Goal: Task Accomplishment & Management: Manage account settings

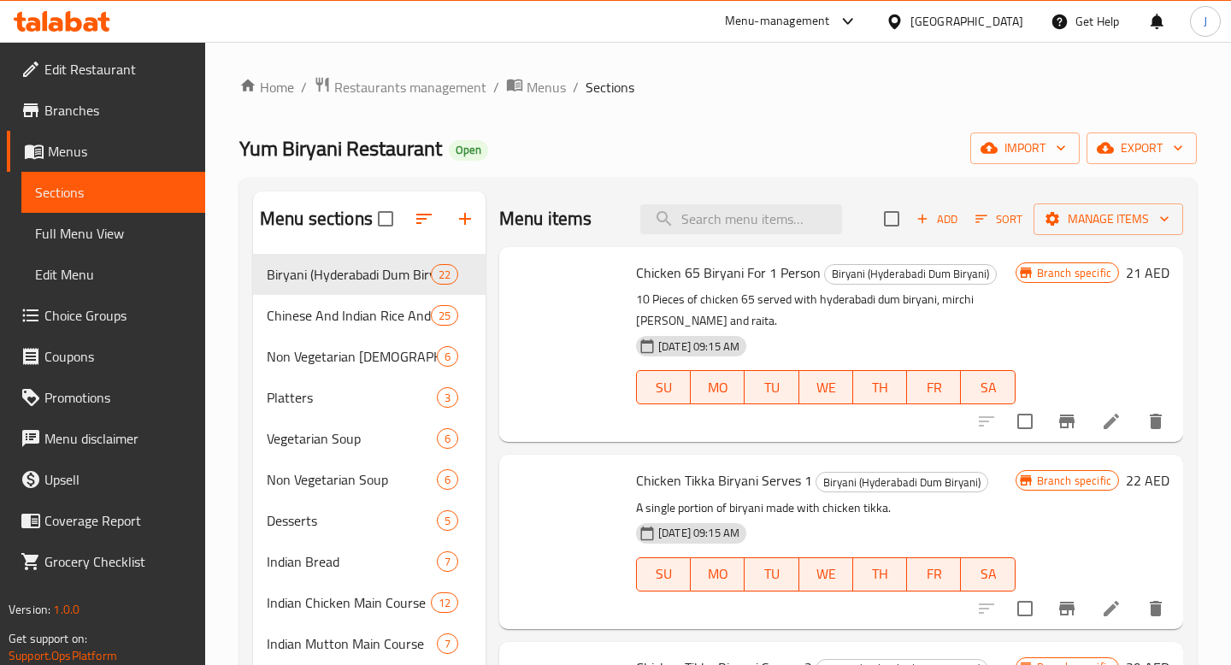
scroll to position [3166, 0]
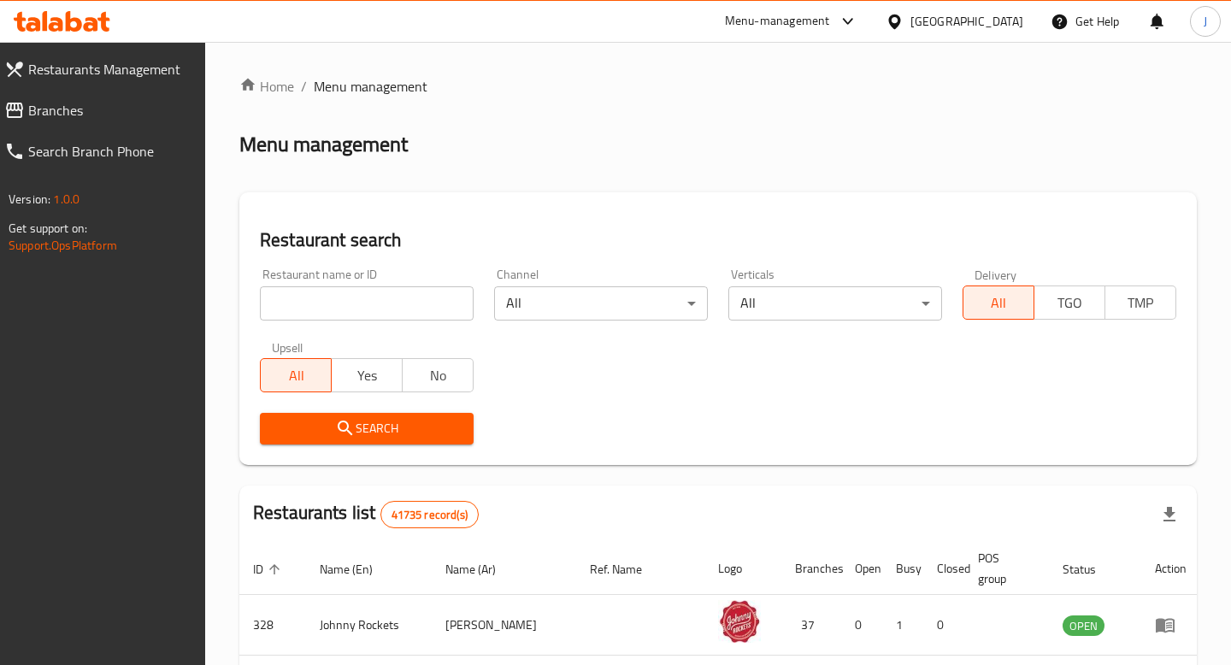
click at [837, 23] on div at bounding box center [844, 21] width 28 height 21
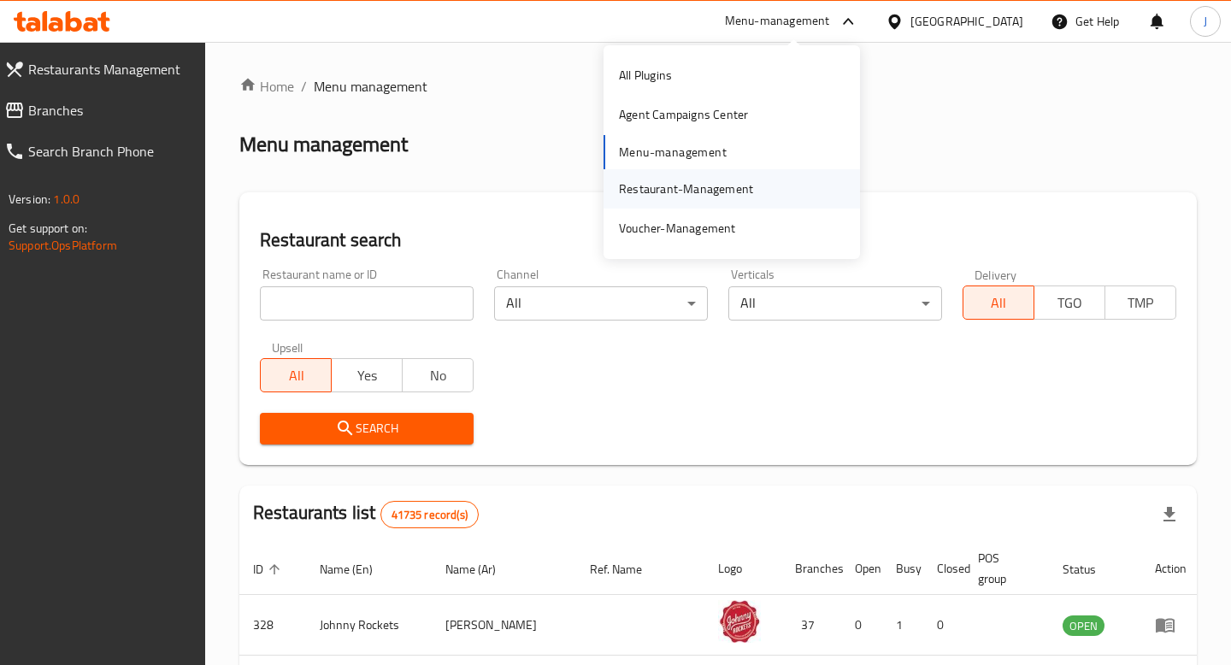
click at [714, 187] on div "Restaurant-Management" at bounding box center [686, 188] width 134 height 19
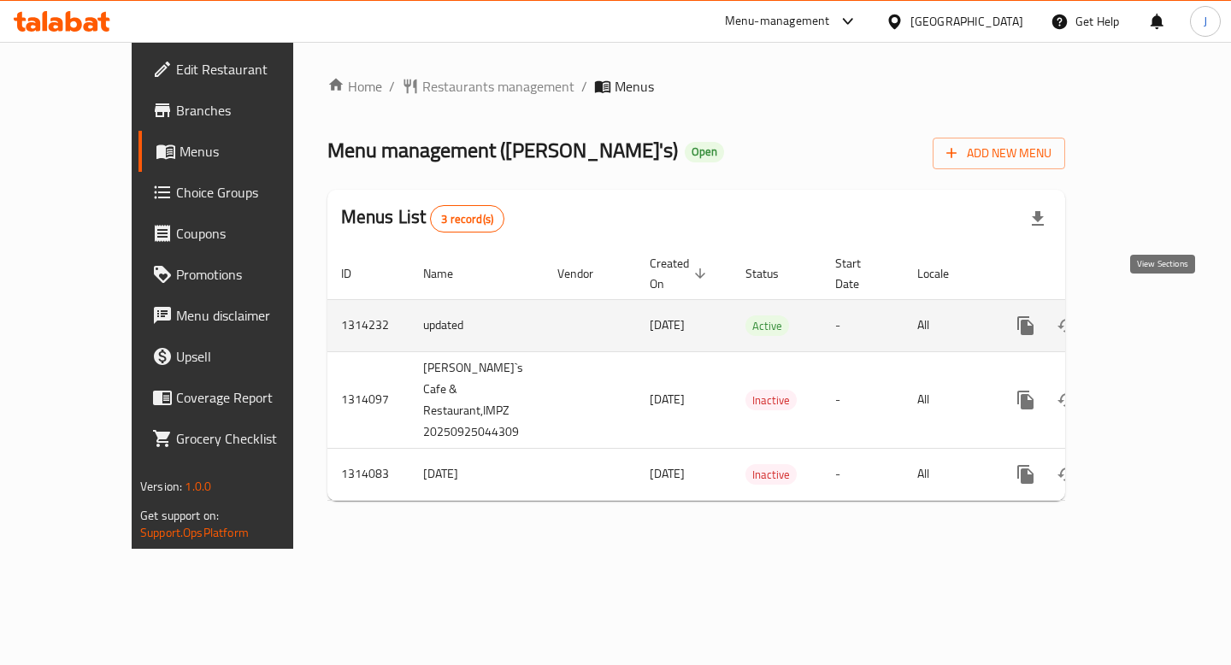
click at [1159, 315] on icon "enhanced table" at bounding box center [1148, 325] width 21 height 21
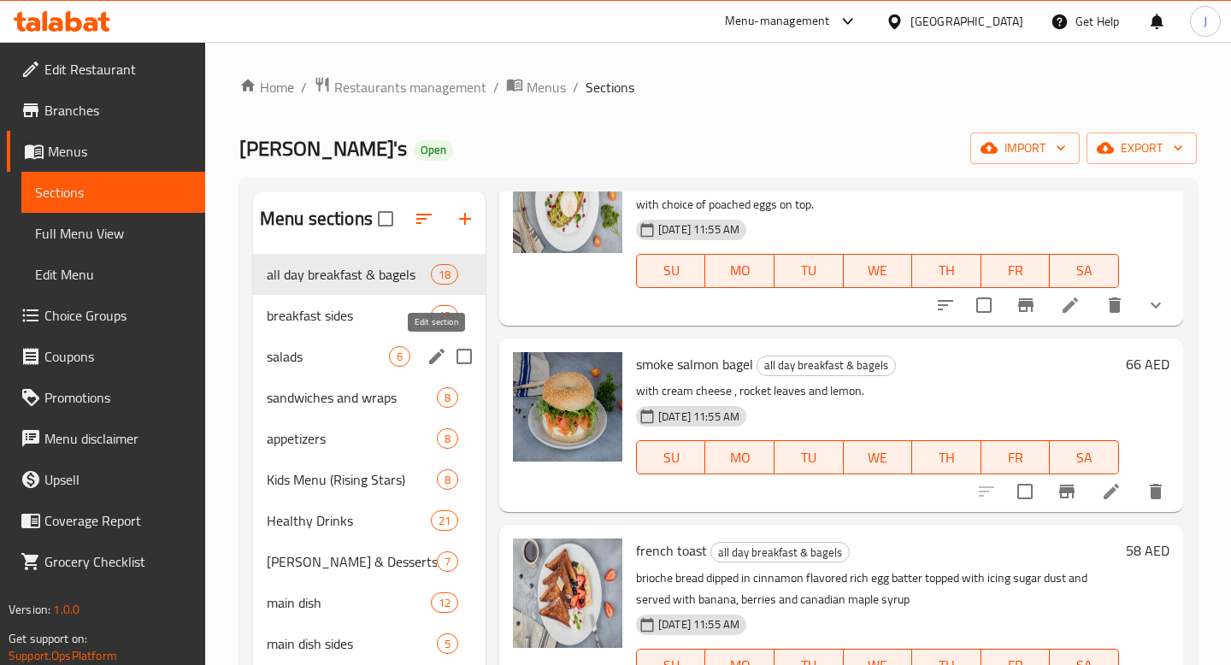
scroll to position [10, 0]
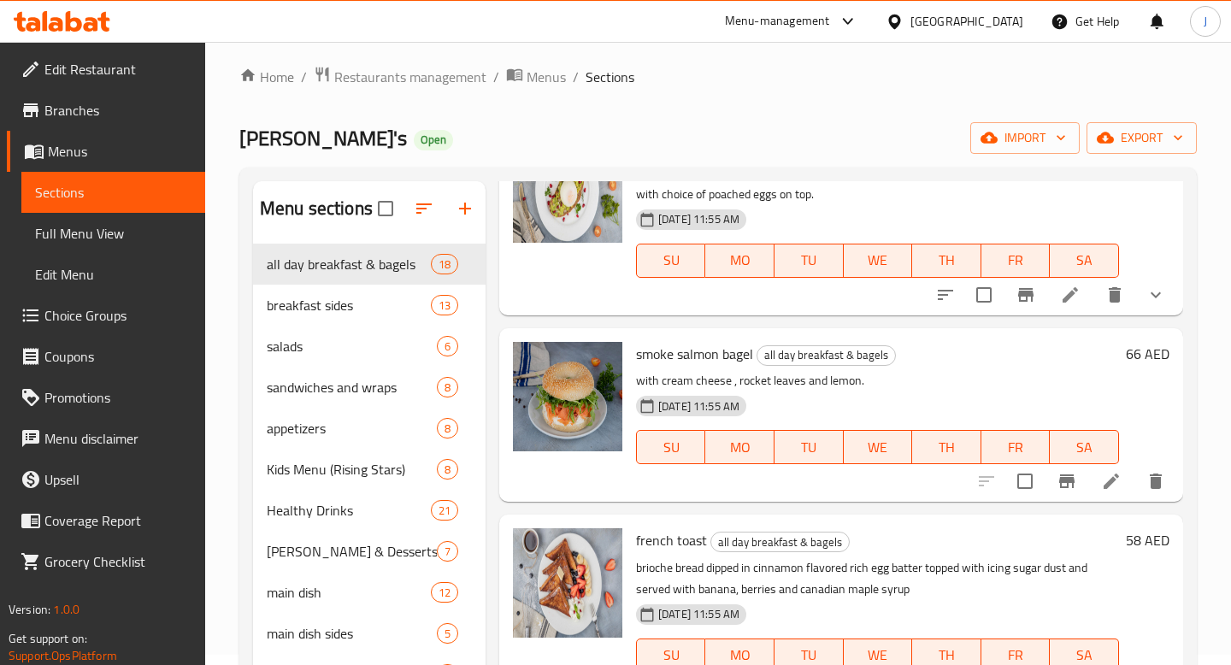
click at [101, 62] on span "Edit Restaurant" at bounding box center [117, 69] width 147 height 21
